Goal: Task Accomplishment & Management: Manage account settings

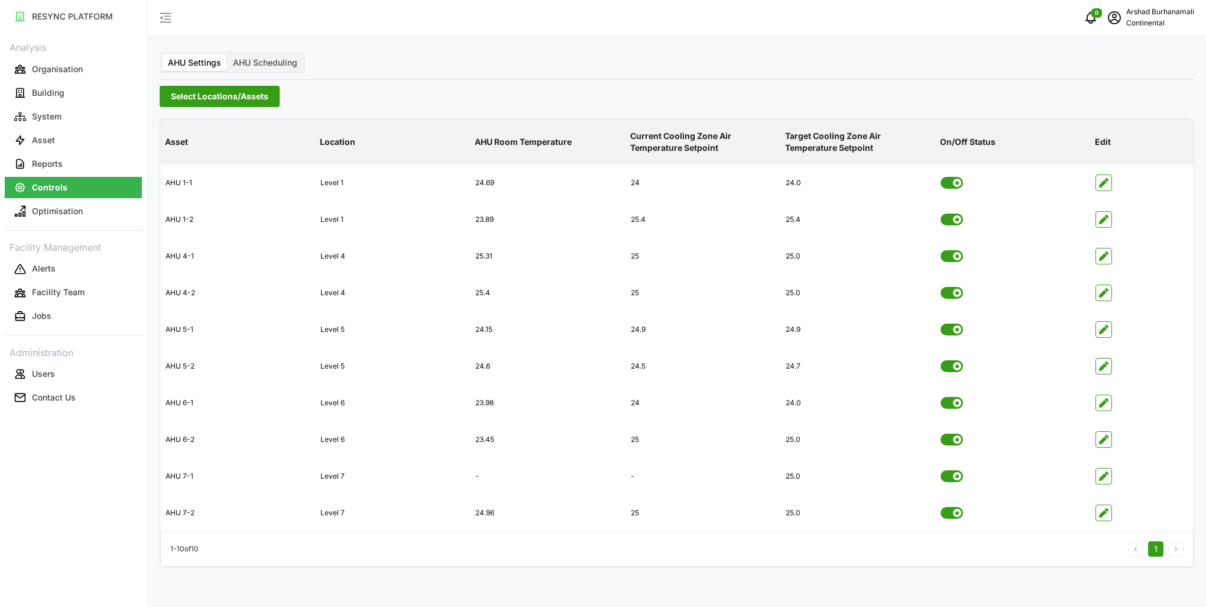
click at [229, 89] on span "Select Locations/Assets" at bounding box center [220, 96] width 98 height 20
click at [196, 187] on span "Select CA3" at bounding box center [199, 184] width 8 height 8
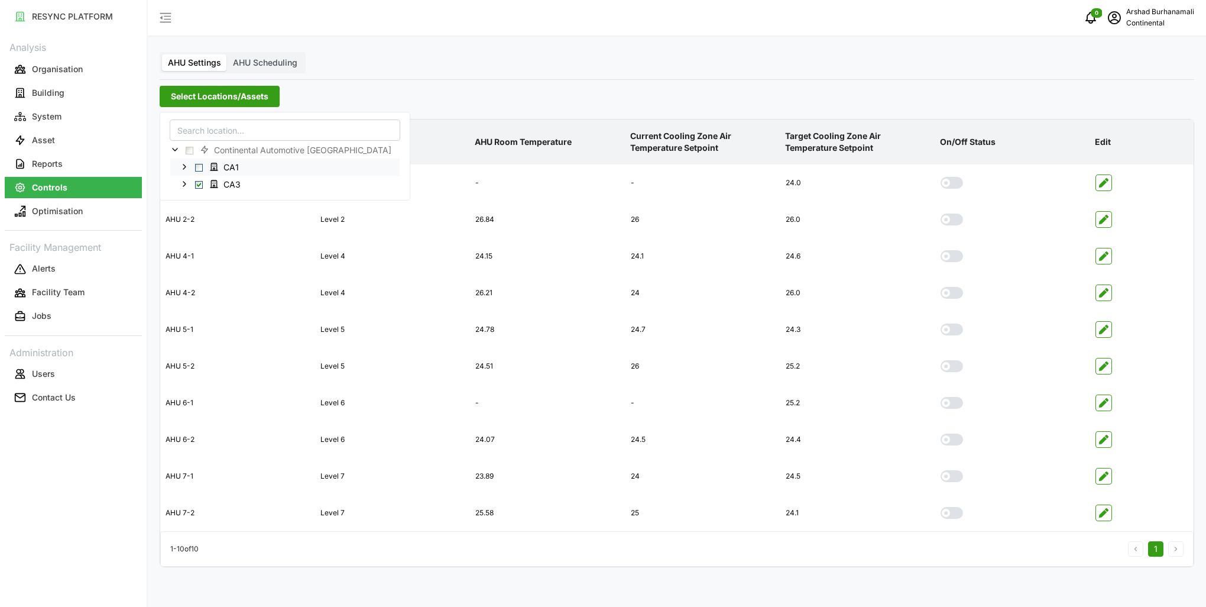
click at [196, 171] on div "CA1" at bounding box center [284, 166] width 229 height 17
click at [199, 169] on span "Select CA1" at bounding box center [199, 167] width 8 height 8
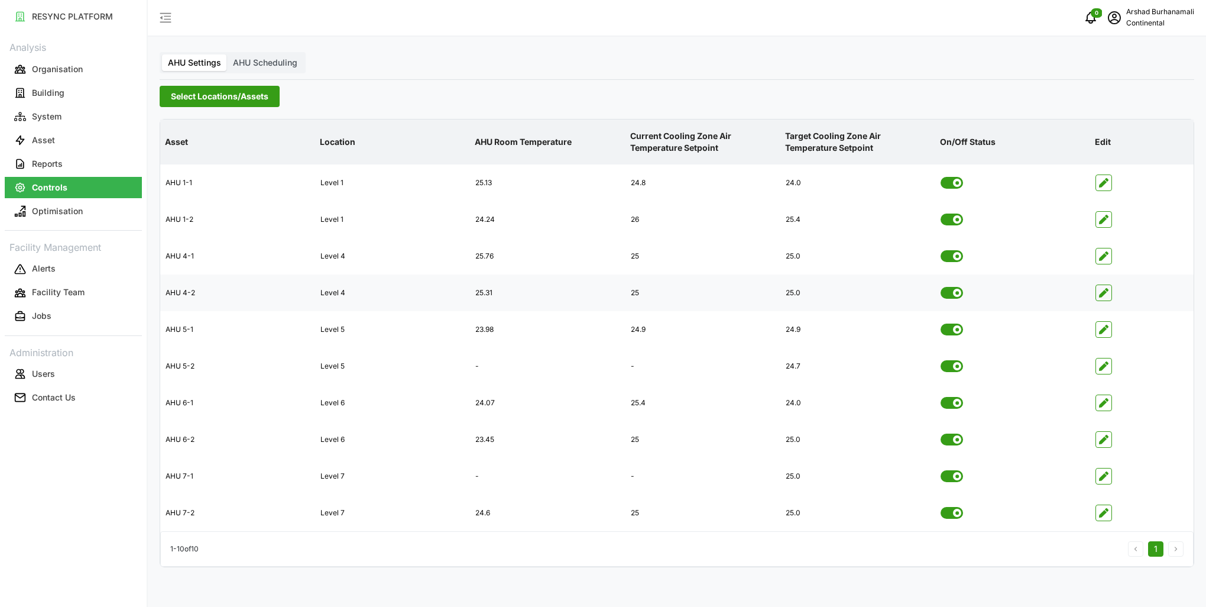
click at [1100, 290] on icon "button" at bounding box center [1103, 292] width 9 height 9
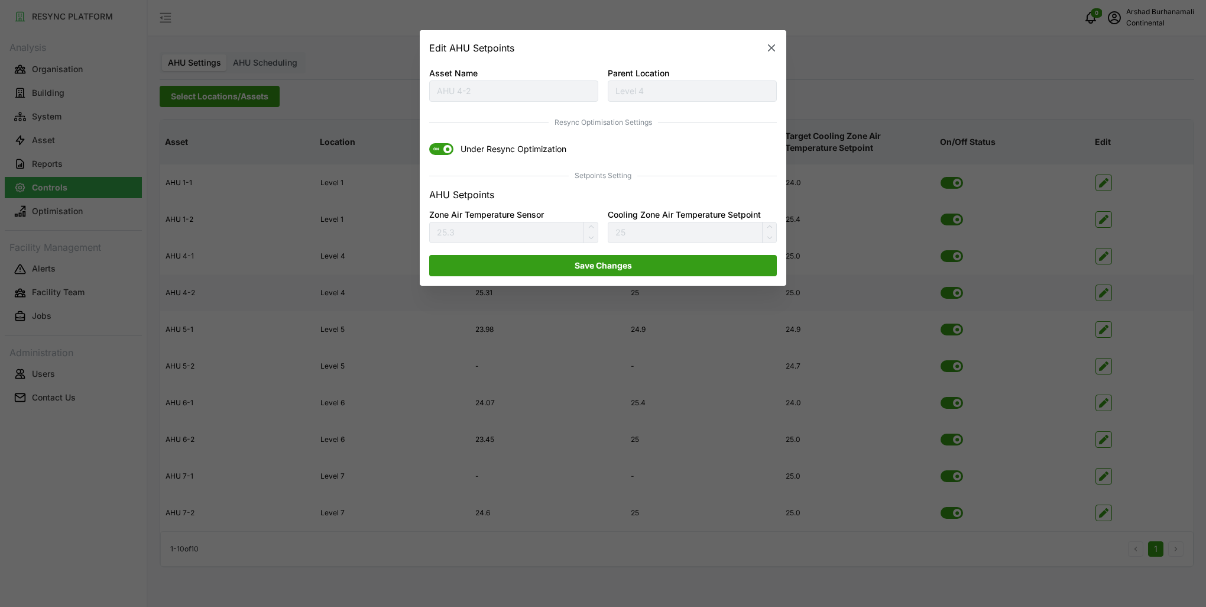
click at [443, 148] on span at bounding box center [447, 149] width 8 height 8
click at [429, 144] on input "ON Under Resync Optimization" at bounding box center [429, 144] width 0 height 0
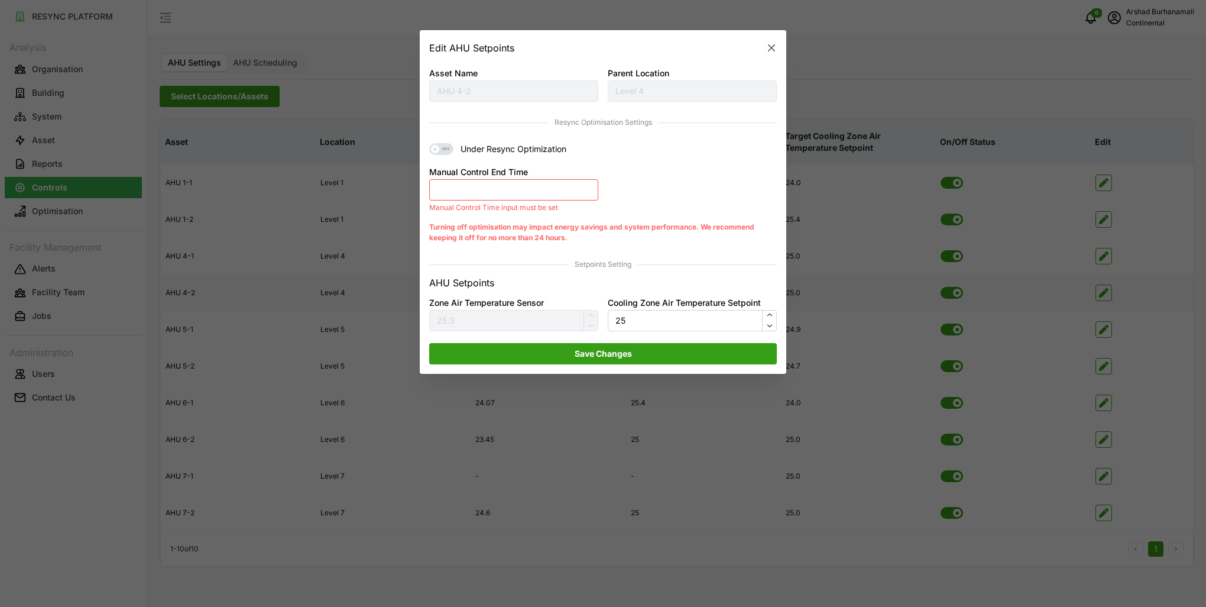
click at [508, 193] on button "Manual Control End Time" at bounding box center [513, 189] width 169 height 21
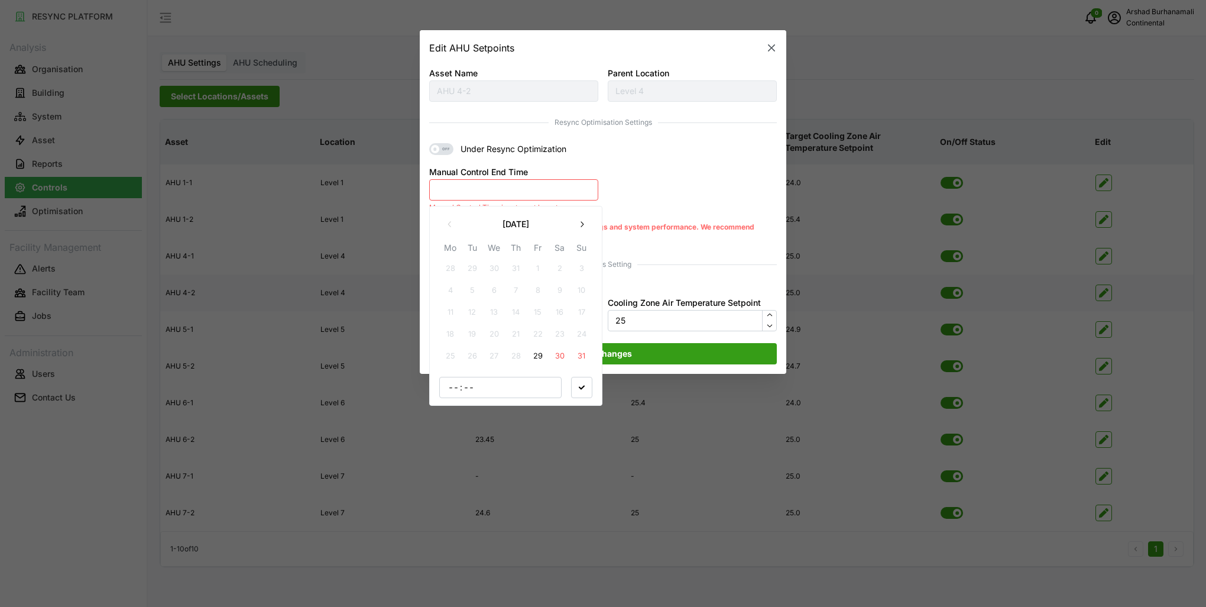
click at [536, 361] on button "29" at bounding box center [537, 355] width 21 height 21
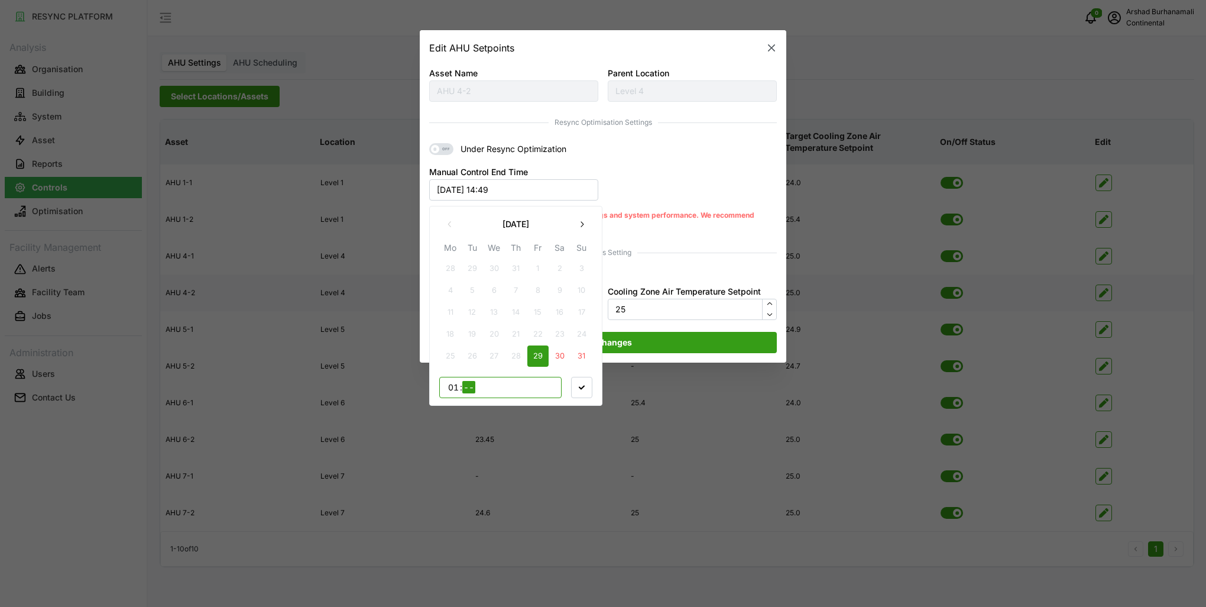
type input "17"
type input "30"
click at [582, 389] on icon "button" at bounding box center [582, 387] width 6 height 6
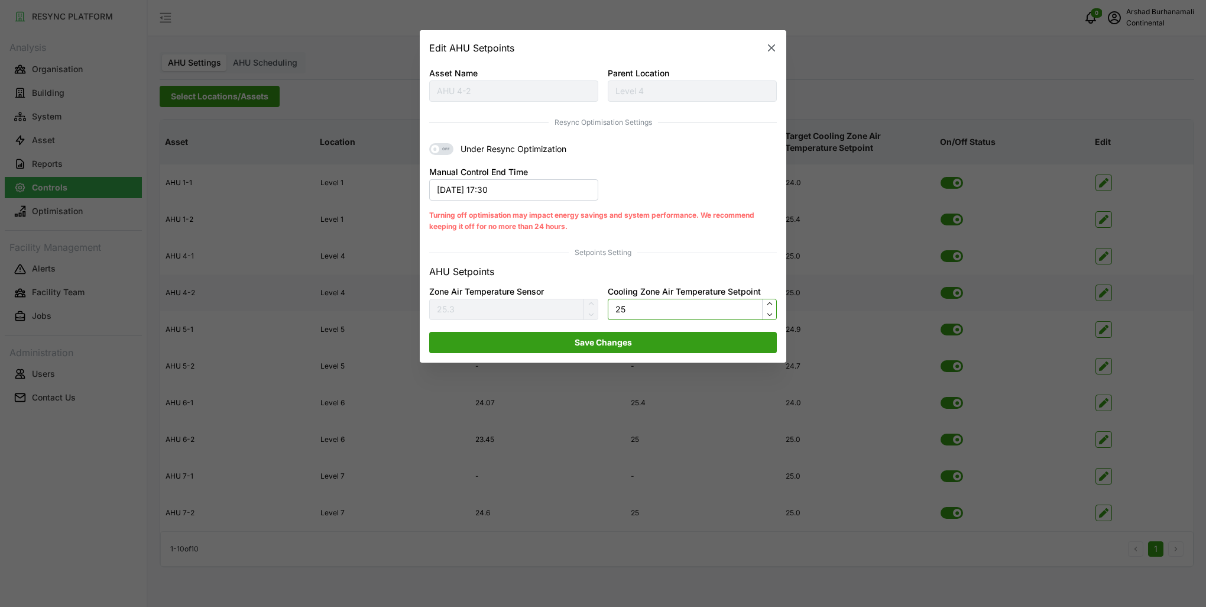
click at [646, 309] on input "25" at bounding box center [692, 309] width 169 height 21
type input "24.5"
click at [634, 342] on span "Save Changes" at bounding box center [603, 342] width 325 height 20
